Goal: Task Accomplishment & Management: Manage account settings

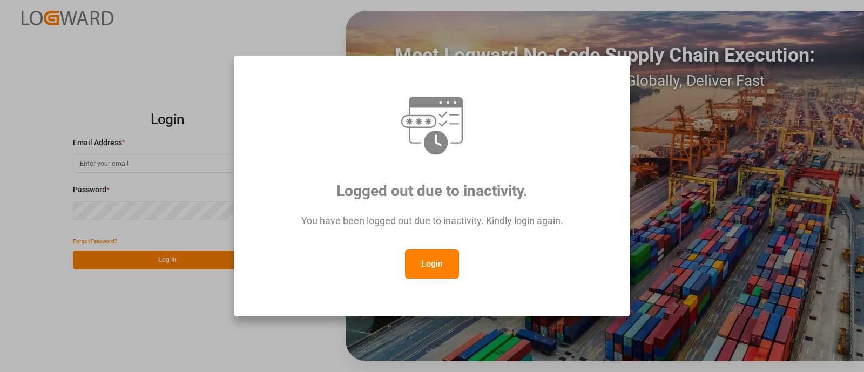
click at [449, 268] on button "Login" at bounding box center [432, 263] width 54 height 29
click at [449, 268] on div "Meet Logward No-Code Supply Chain Execution: Customize Locally, Govern Globally…" at bounding box center [604, 186] width 518 height 350
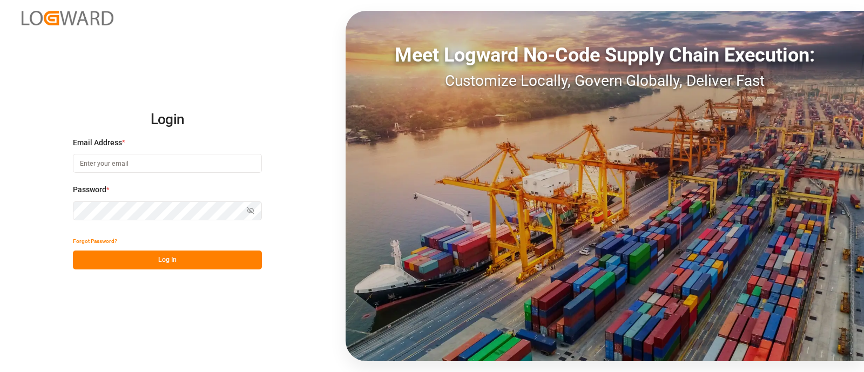
click at [88, 160] on input at bounding box center [167, 163] width 189 height 19
type input "[PERSON_NAME][EMAIL_ADDRESS][PERSON_NAME][DOMAIN_NAME]"
click at [197, 254] on button "Log In" at bounding box center [167, 259] width 189 height 19
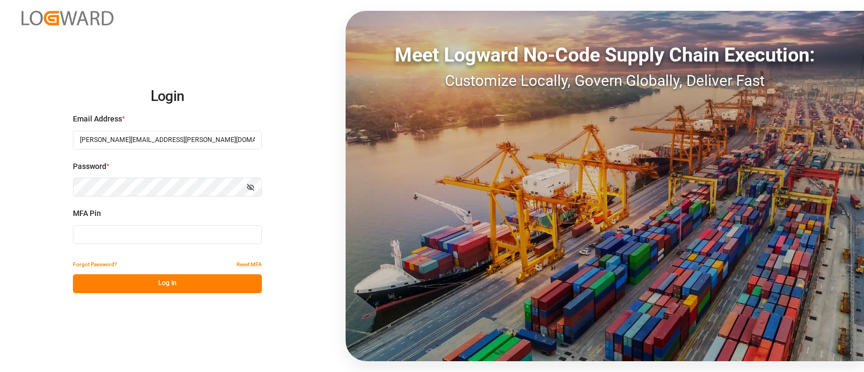
click at [124, 228] on input at bounding box center [167, 234] width 189 height 19
type input "9"
type input "737390"
click at [105, 280] on button "Log In" at bounding box center [167, 283] width 189 height 19
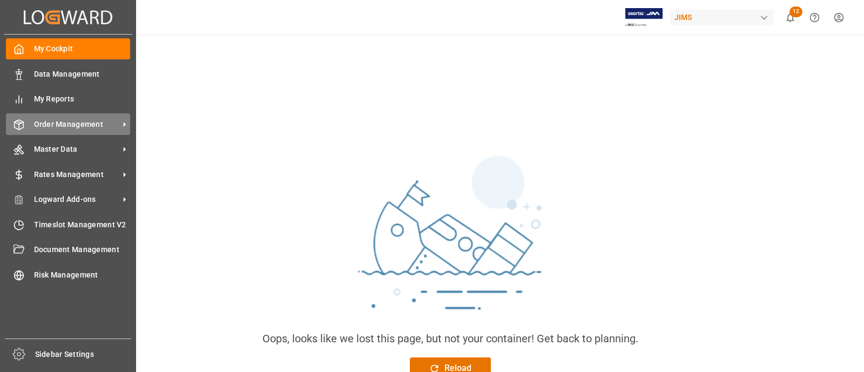
click at [62, 124] on span "Order Management" at bounding box center [76, 124] width 85 height 11
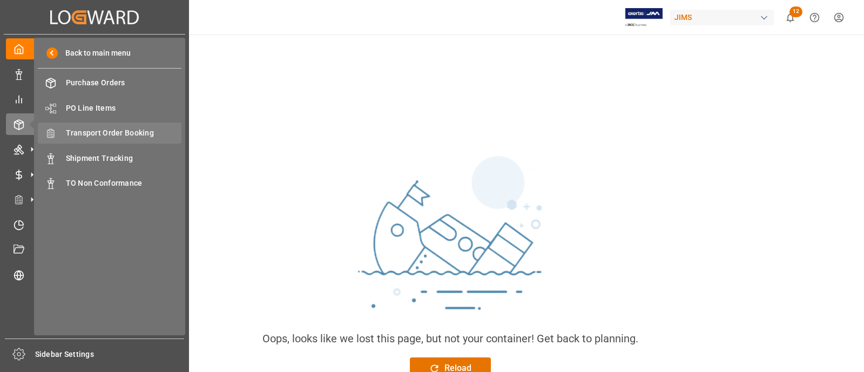
click at [117, 138] on span "Transport Order Booking" at bounding box center [124, 132] width 116 height 11
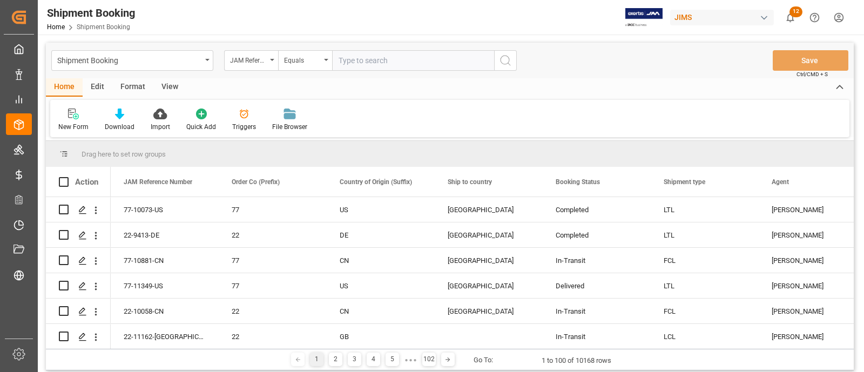
click at [374, 60] on input "text" at bounding box center [413, 60] width 162 height 21
type input "77-9619-CN"
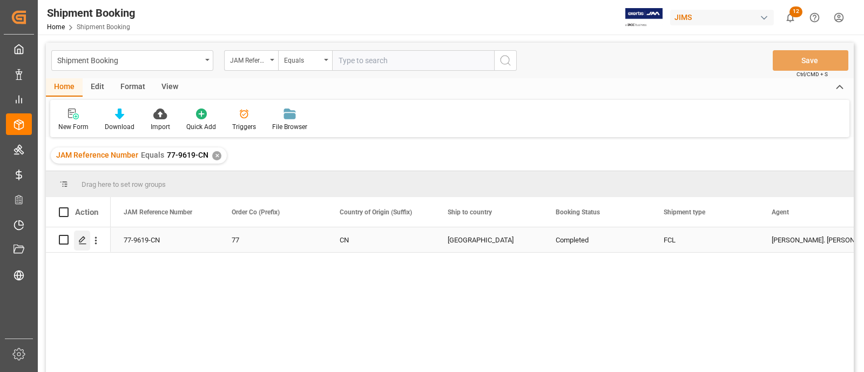
click at [81, 240] on icon "Press SPACE to select this row." at bounding box center [82, 240] width 9 height 9
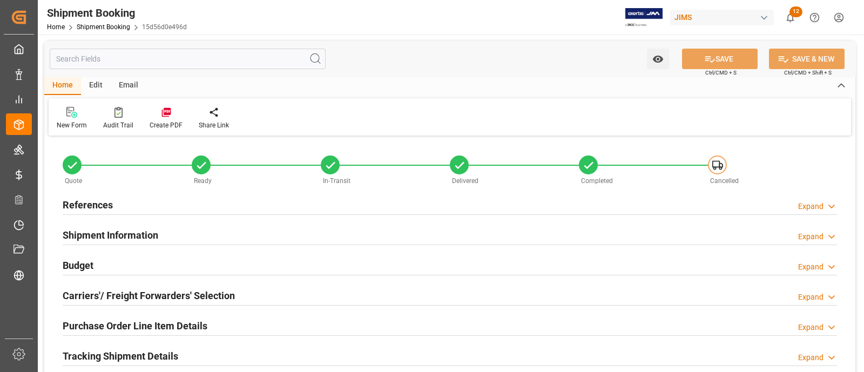
type input "56.216"
type input "5891.4078"
click at [121, 55] on input "text" at bounding box center [188, 59] width 276 height 21
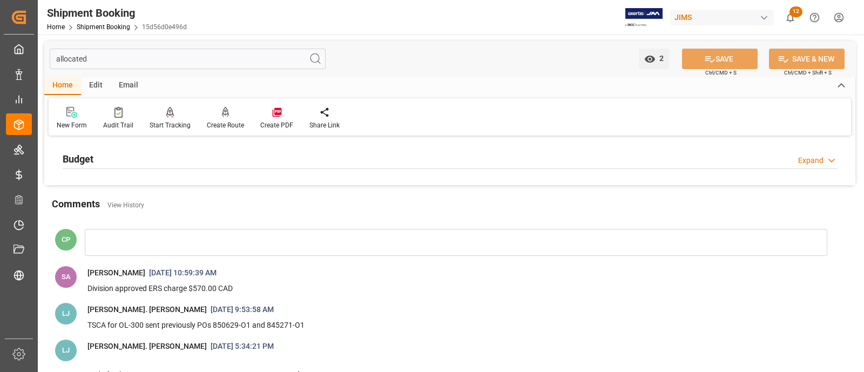
type input "allocated"
click at [80, 153] on h2 "Budget" at bounding box center [78, 159] width 31 height 15
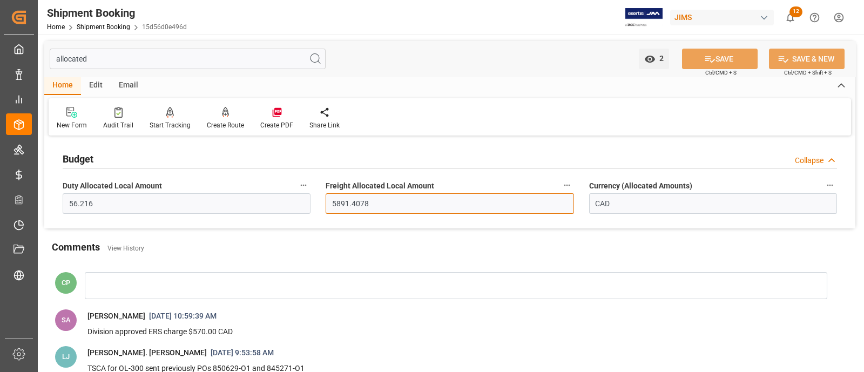
drag, startPoint x: 384, startPoint y: 208, endPoint x: 327, endPoint y: 209, distance: 57.8
click at [327, 209] on input "5891.4078" at bounding box center [449, 203] width 248 height 21
